Goal: Information Seeking & Learning: Learn about a topic

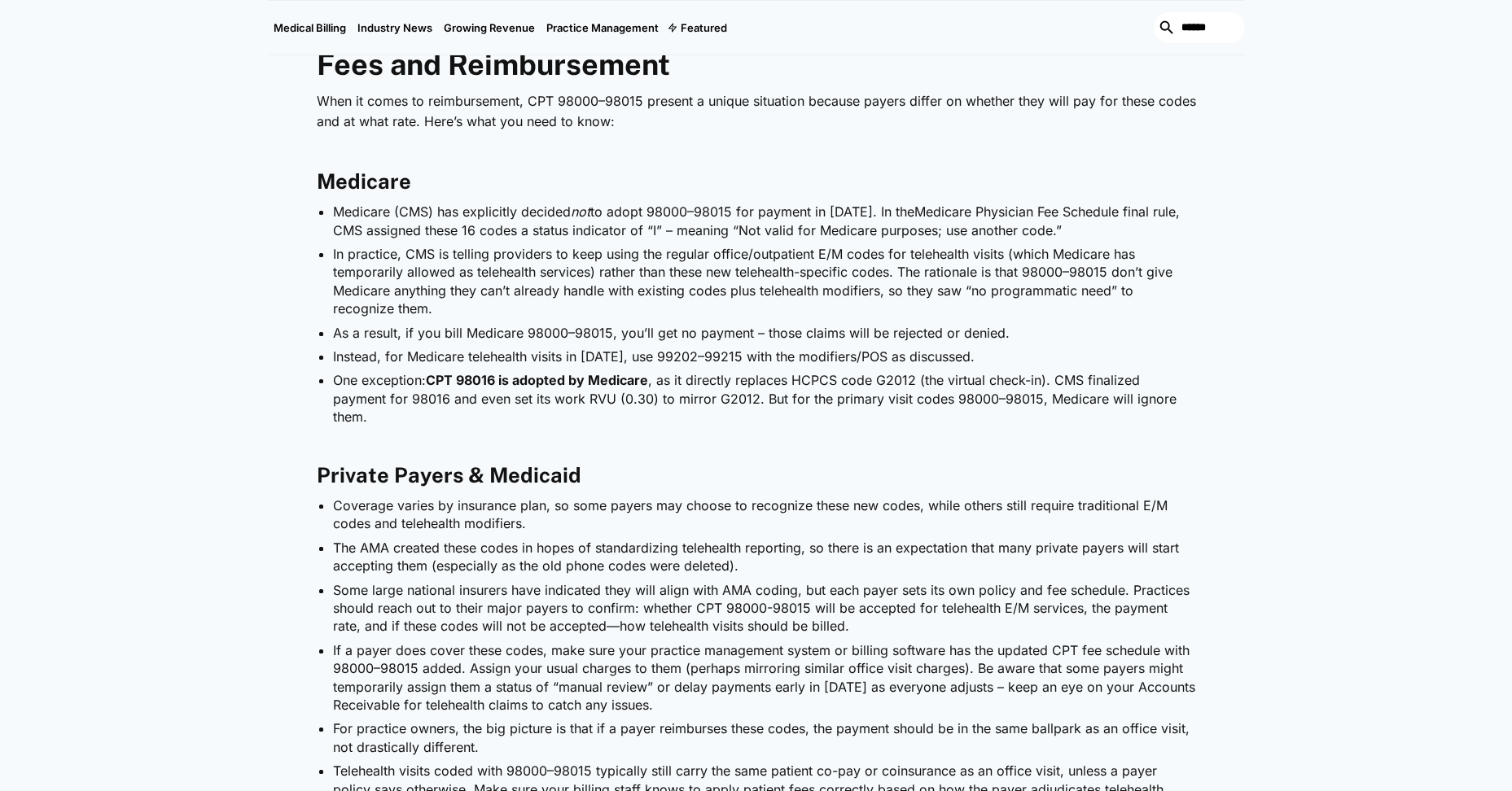
scroll to position [2952, 0]
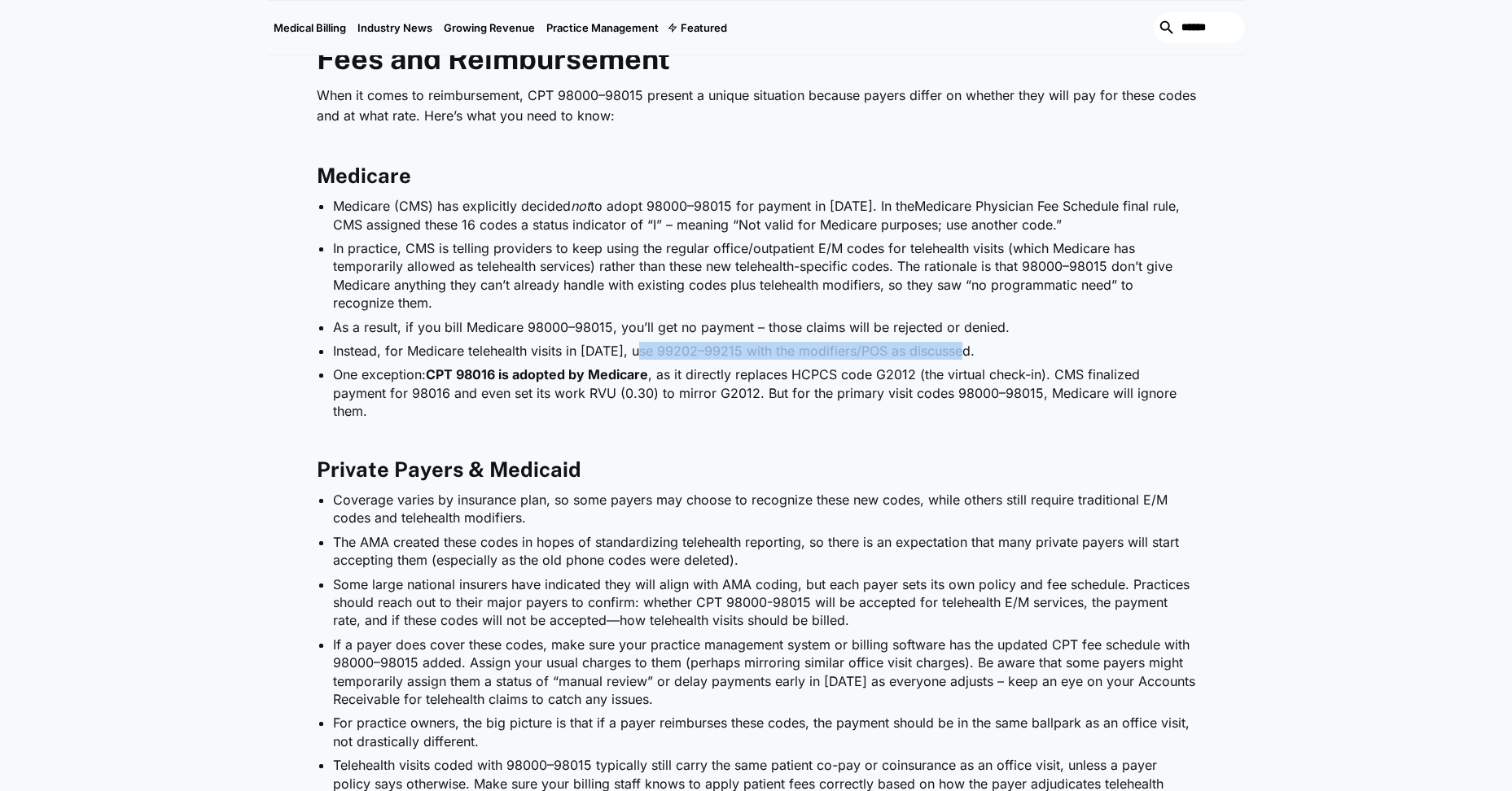
drag, startPoint x: 644, startPoint y: 347, endPoint x: 965, endPoint y: 349, distance: 321.0
click at [965, 349] on li "Instead, for Medicare telehealth visits in [DATE], use 99202–99215 with the mod…" at bounding box center [764, 351] width 863 height 18
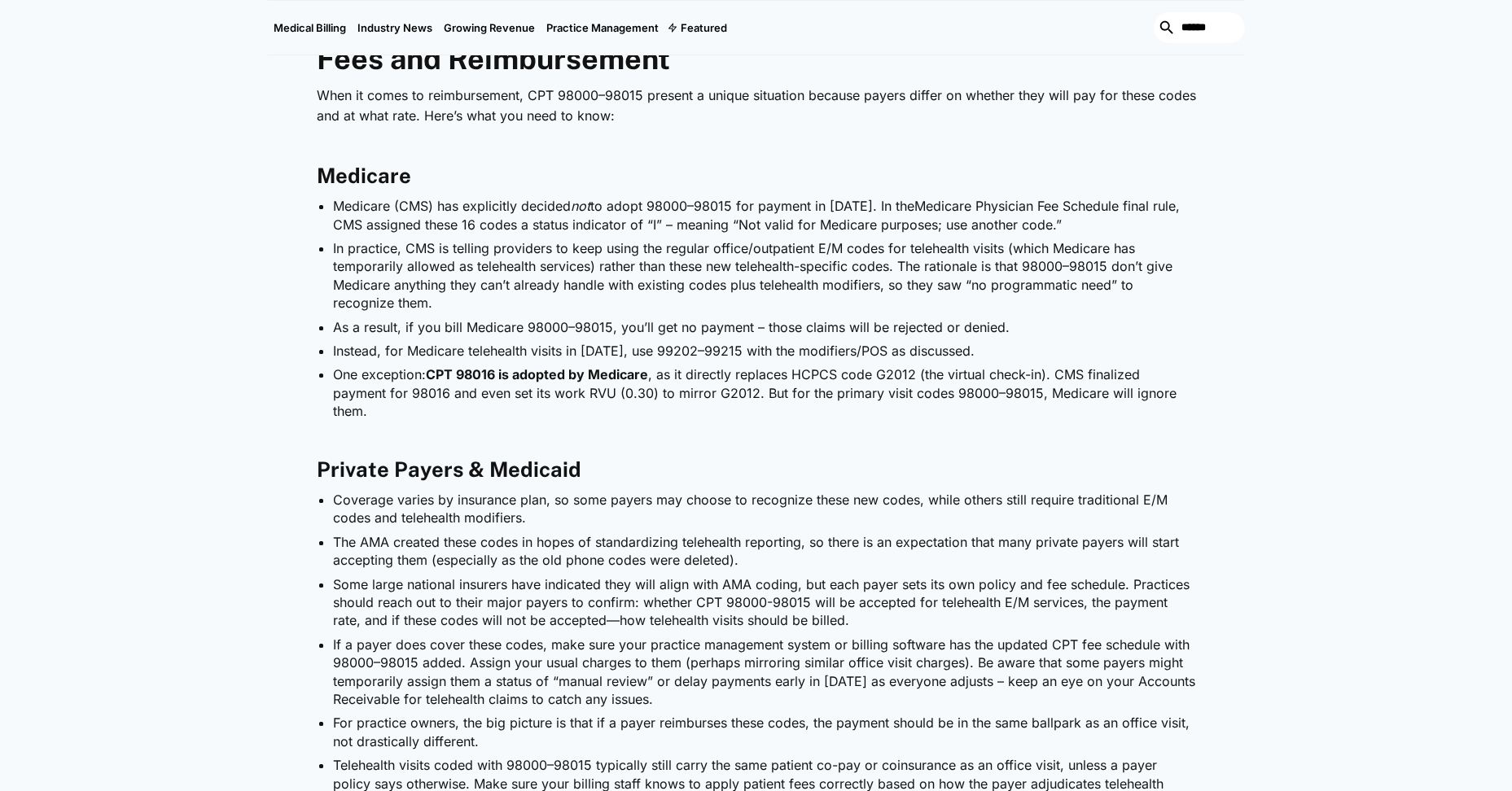
drag, startPoint x: 345, startPoint y: 406, endPoint x: 321, endPoint y: 357, distance: 54.6
click at [333, 357] on li "Instead, for Medicare telehealth visits in [DATE], use 99202–99215 with the mod…" at bounding box center [764, 351] width 863 height 18
click at [333, 351] on li "Instead, for Medicare telehealth visits in [DATE], use 99202–99215 with the mod…" at bounding box center [764, 351] width 863 height 18
click at [333, 348] on li "Instead, for Medicare telehealth visits in [DATE], use 99202–99215 with the mod…" at bounding box center [764, 351] width 863 height 18
click at [331, 349] on ul "Medicare (CMS) has explicitly decided not to adopt 98000–98015 for payment in […" at bounding box center [756, 308] width 879 height 223
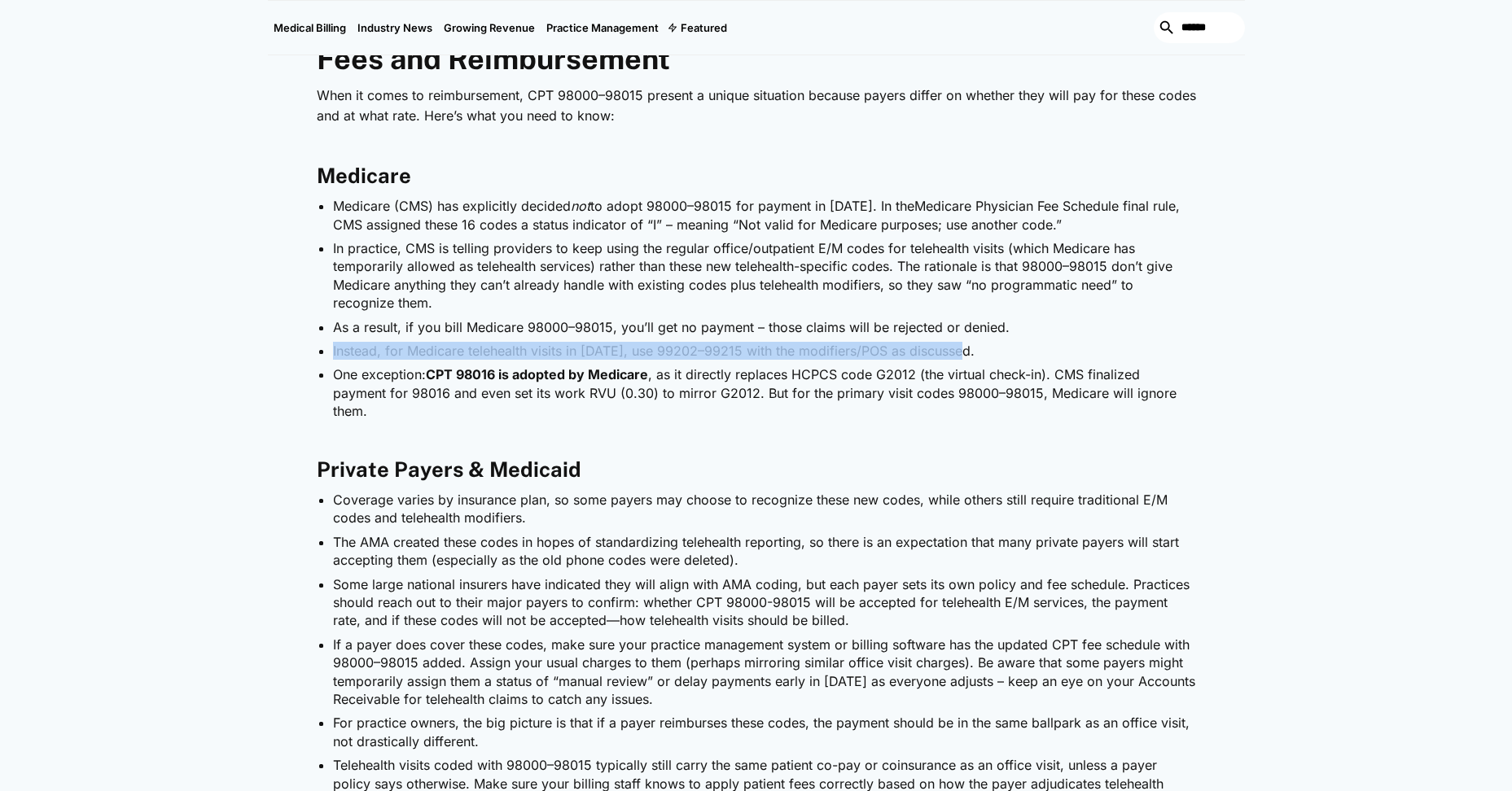
drag, startPoint x: 333, startPoint y: 349, endPoint x: 964, endPoint y: 358, distance: 631.1
click at [964, 358] on li "Instead, for Medicare telehealth visits in [DATE], use 99202–99215 with the mod…" at bounding box center [764, 351] width 863 height 18
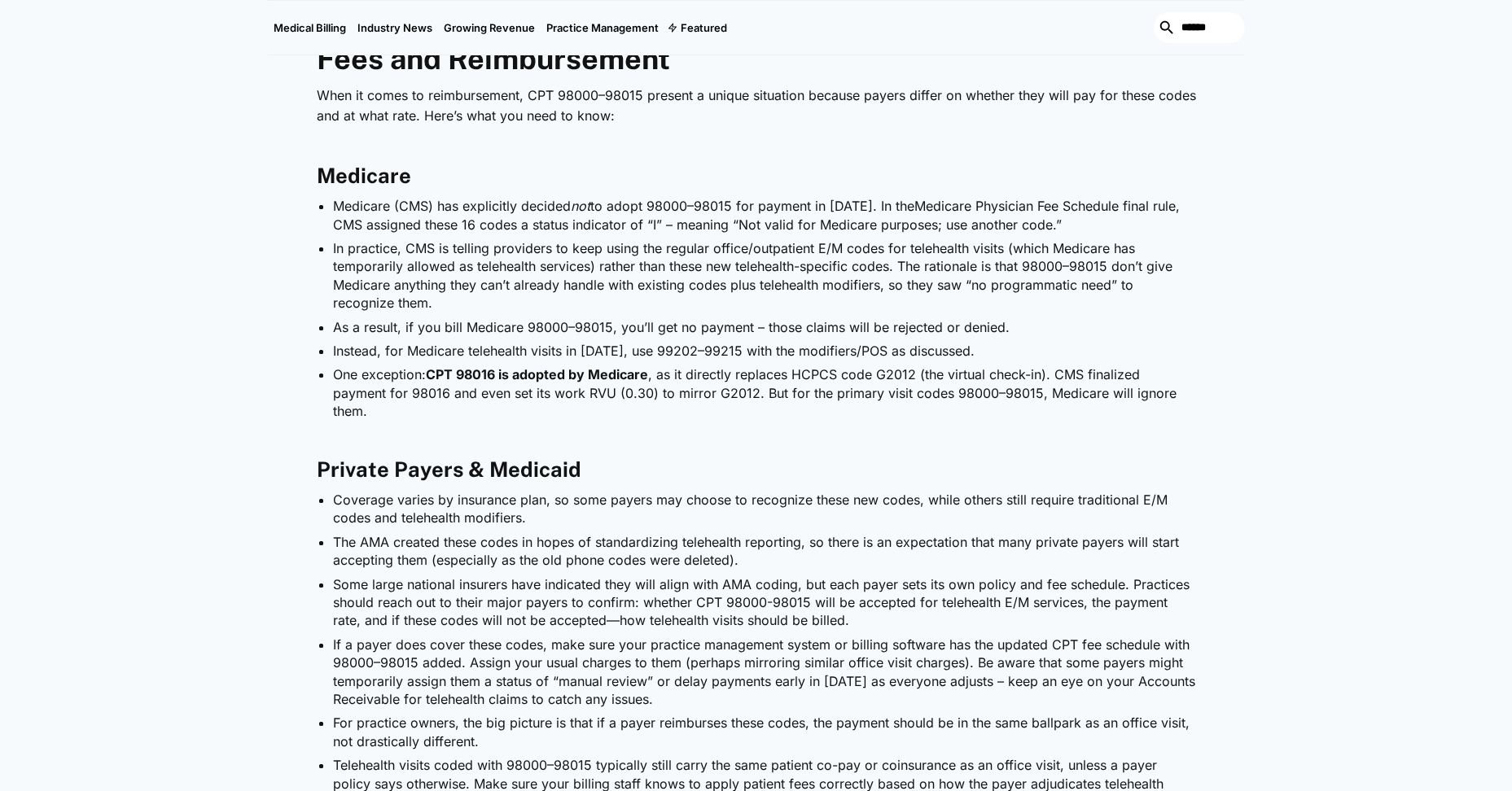
click at [389, 254] on li "In practice, CMS is telling providers to keep using the regular office/outpatie…" at bounding box center [764, 276] width 863 height 73
